Goal: Information Seeking & Learning: Find specific fact

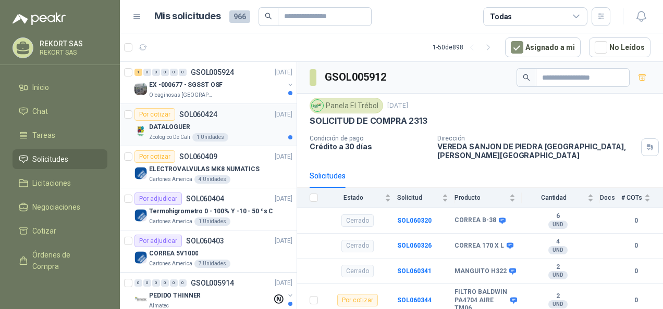
click at [256, 126] on div "DATALOGUER" at bounding box center [220, 127] width 143 height 13
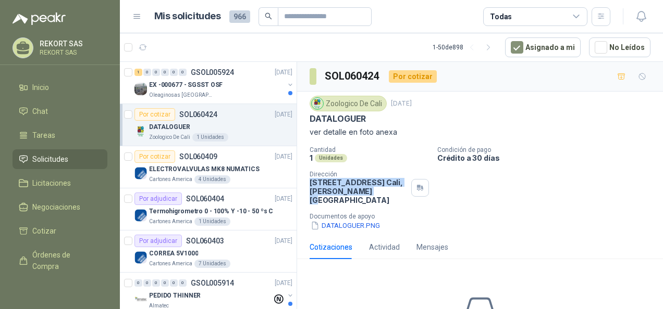
drag, startPoint x: 309, startPoint y: 180, endPoint x: 330, endPoint y: 200, distance: 28.4
click at [330, 200] on p "[STREET_ADDRESS][PERSON_NAME]" at bounding box center [357, 191] width 97 height 27
click at [480, 214] on p "Documentos de apoyo" at bounding box center [483, 216] width 349 height 7
click at [355, 226] on button "DATALOGUER.PNG" at bounding box center [344, 225] width 71 height 11
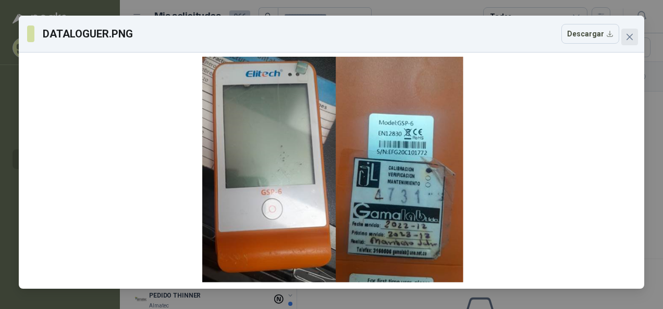
click at [632, 41] on icon "close" at bounding box center [629, 37] width 8 height 8
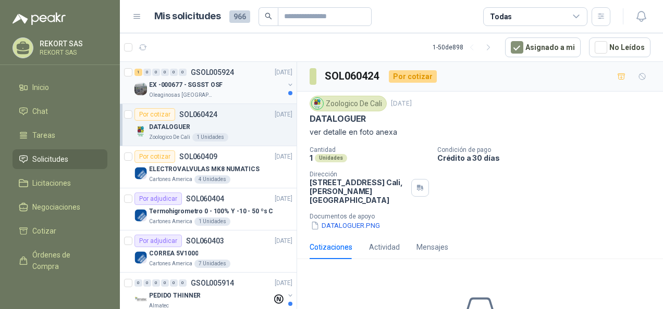
click at [207, 81] on p "EX -000677 - SGSST OSF" at bounding box center [185, 85] width 73 height 10
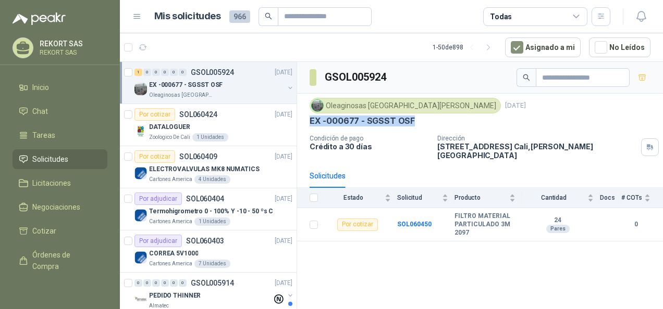
drag, startPoint x: 310, startPoint y: 120, endPoint x: 413, endPoint y: 119, distance: 102.6
click at [413, 119] on div "EX -000677 - SGSST OSF" at bounding box center [479, 121] width 341 height 11
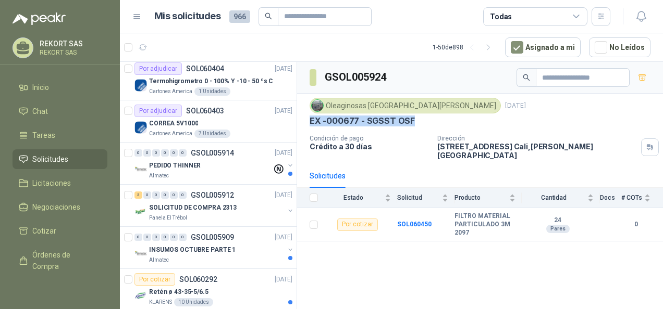
scroll to position [136, 0]
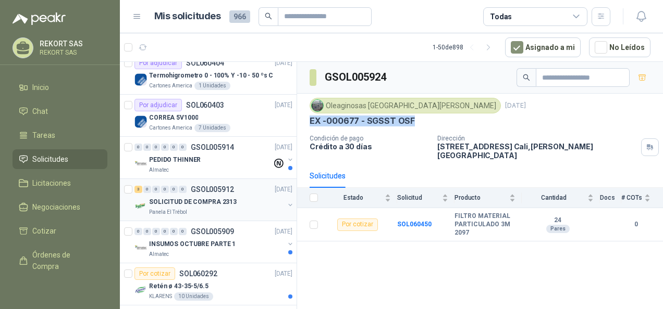
click at [222, 208] on div "Panela El Trébol" at bounding box center [216, 212] width 135 height 8
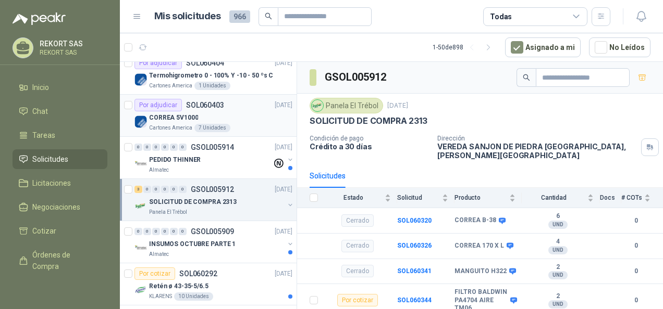
click at [153, 100] on div "Por adjudicar" at bounding box center [157, 105] width 47 height 13
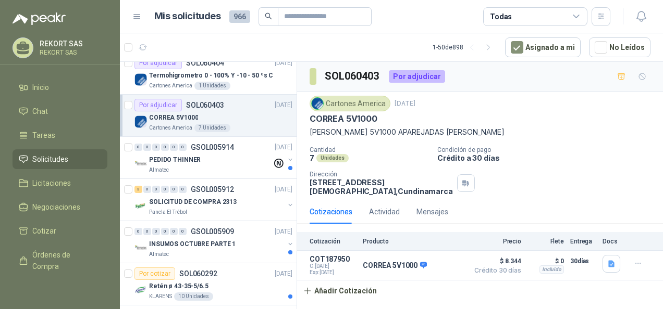
click at [488, 184] on div "Cantidad 7 Unidades Condición de pago Crédito a 30 [PERSON_NAME] Dirección [STR…" at bounding box center [479, 170] width 341 height 49
click at [173, 193] on div "3 0 0 0 0 0 GSOL005912 [DATE]" at bounding box center [214, 189] width 160 height 13
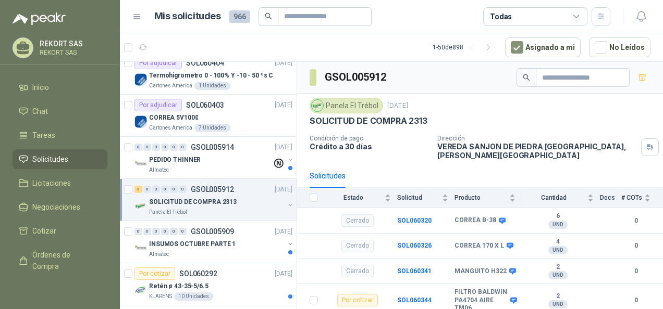
click at [286, 202] on button "button" at bounding box center [290, 205] width 8 height 8
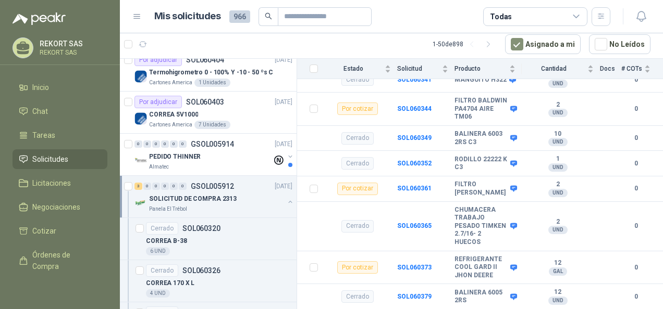
scroll to position [211, 0]
click at [286, 198] on button "button" at bounding box center [290, 202] width 8 height 8
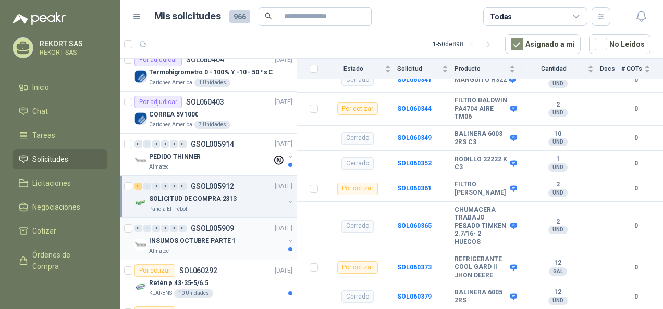
click at [228, 242] on p "INSUMOS OCTUBRE PARTE 1" at bounding box center [192, 242] width 86 height 10
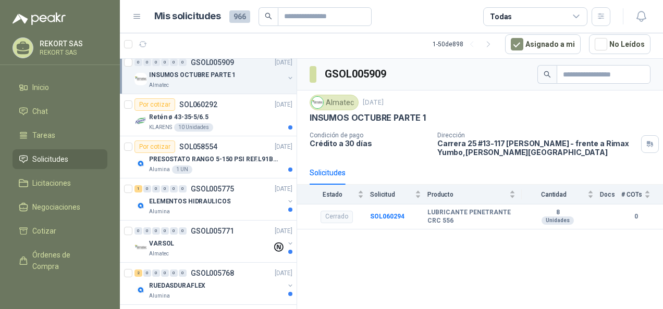
scroll to position [312, 0]
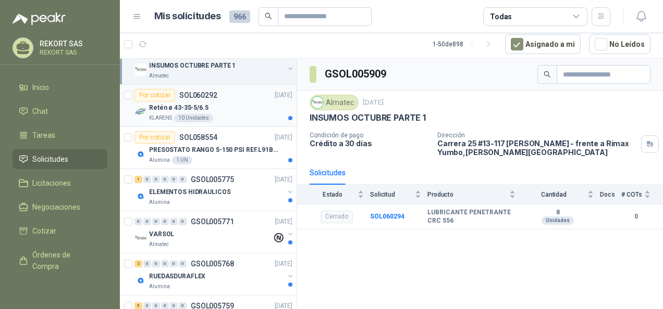
click at [243, 119] on div "KLARENS 10 Unidades" at bounding box center [220, 118] width 143 height 8
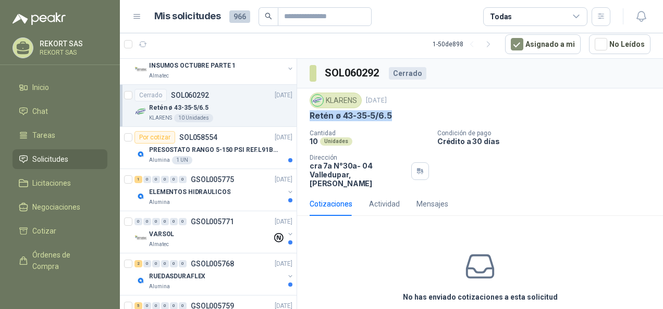
drag, startPoint x: 309, startPoint y: 113, endPoint x: 392, endPoint y: 116, distance: 82.9
click at [392, 116] on div "Retén ø 43-35-5/6.5" at bounding box center [479, 115] width 341 height 11
copy p "Retén ø 43-35-5/6.5"
